Goal: Navigation & Orientation: Find specific page/section

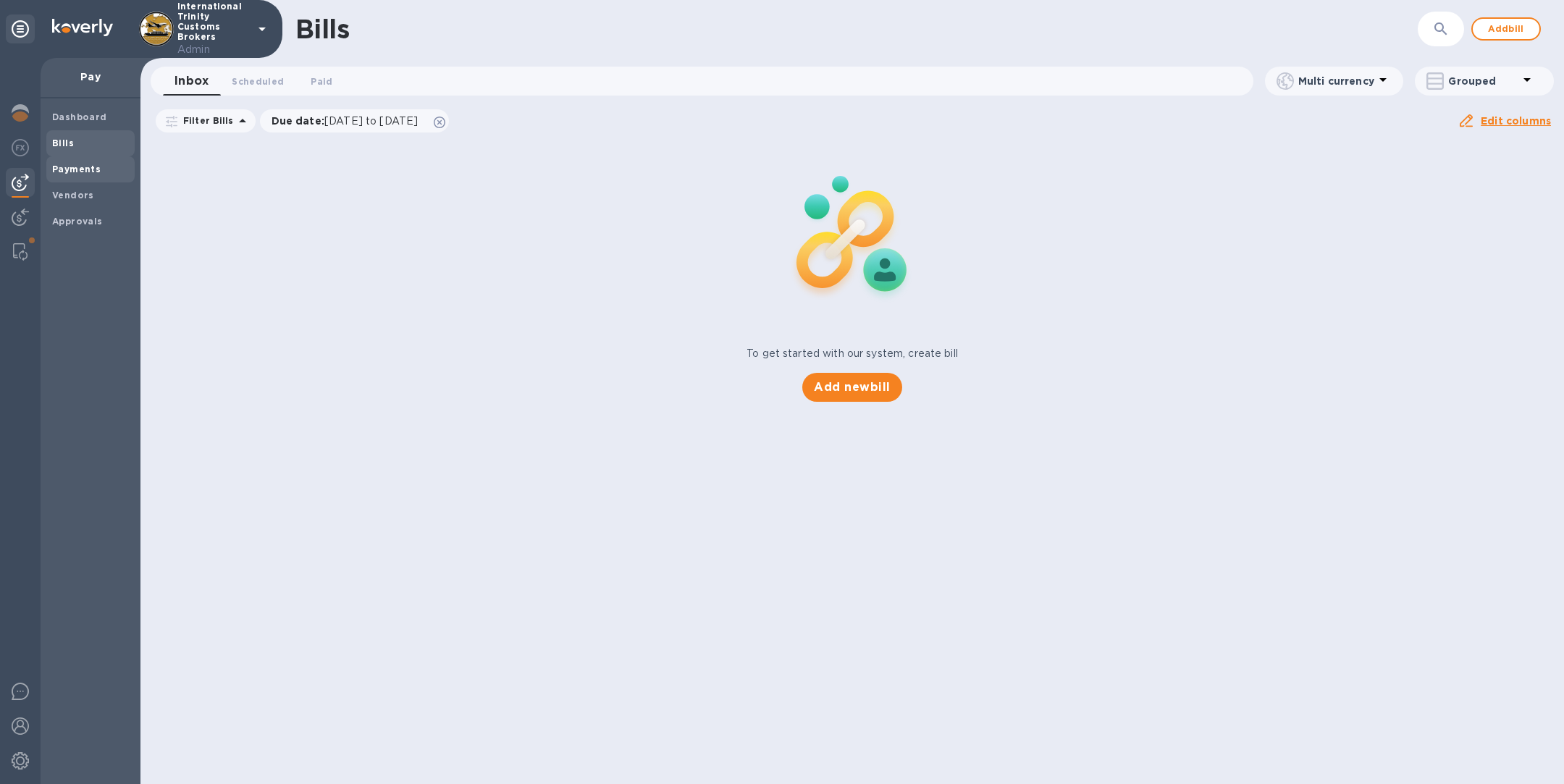
click at [84, 171] on b "Payments" at bounding box center [76, 169] width 49 height 11
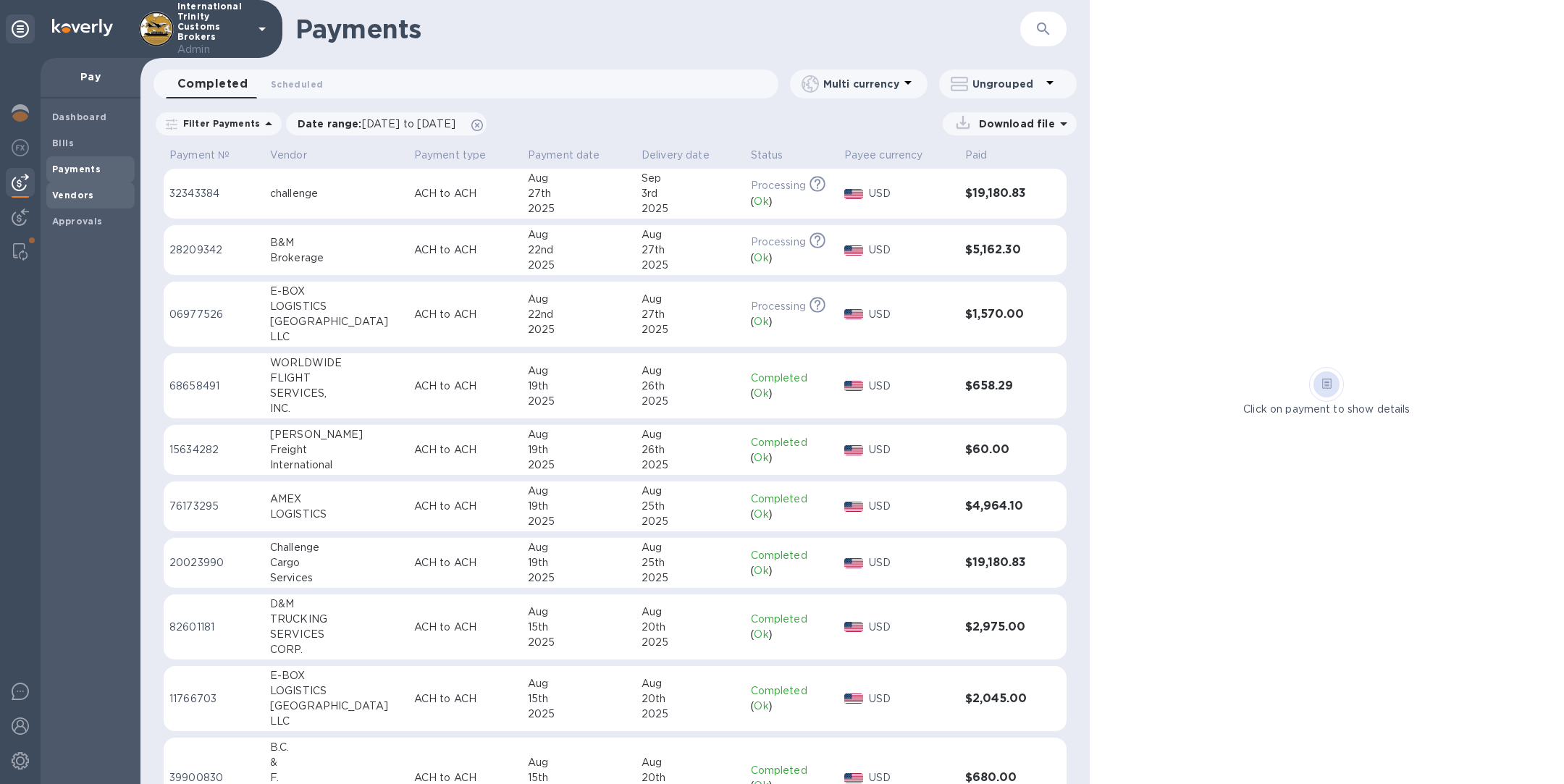
click at [102, 192] on span "Vendors" at bounding box center [90, 195] width 76 height 15
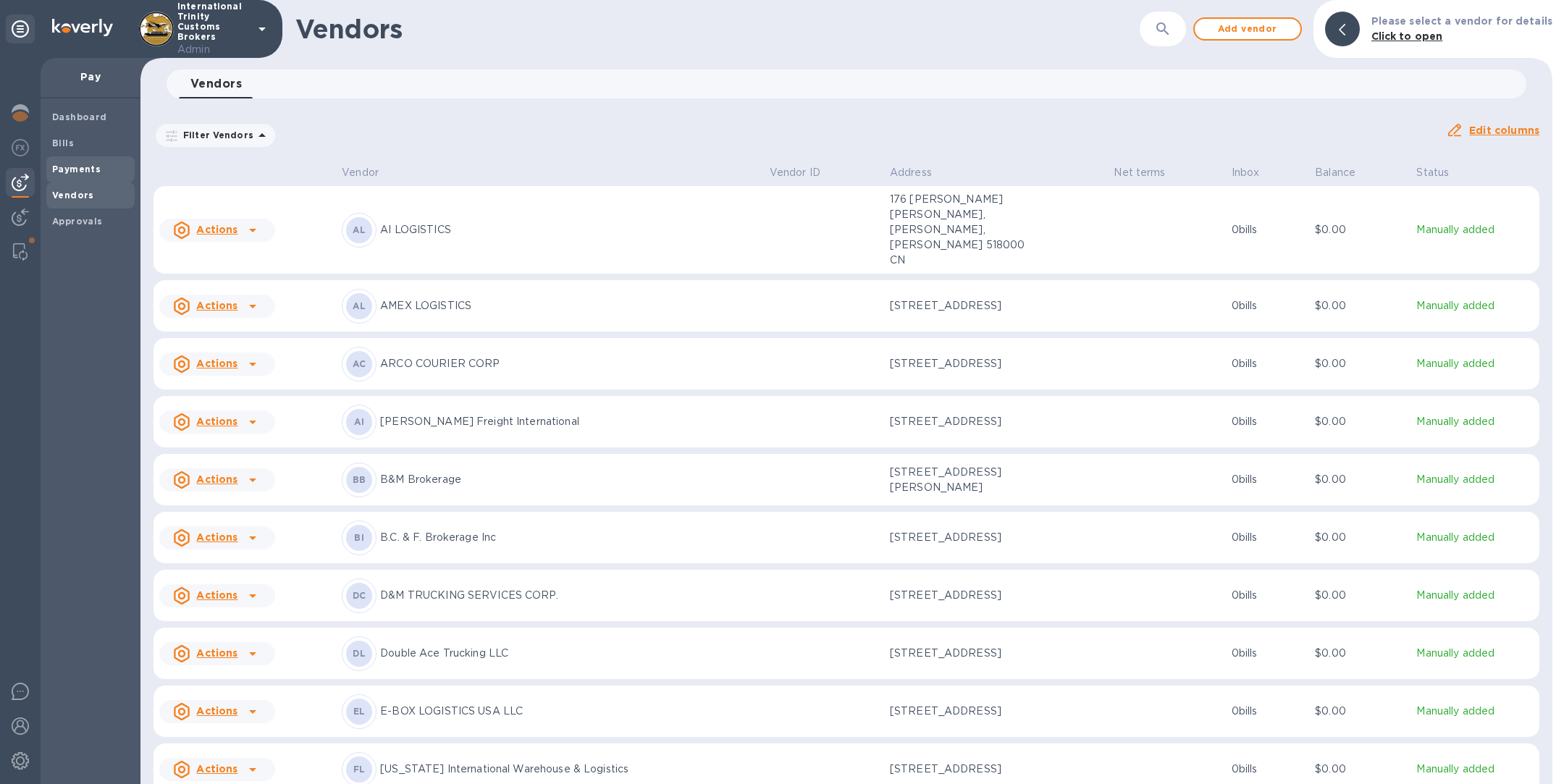
click at [81, 164] on b "Payments" at bounding box center [76, 169] width 49 height 11
